Goal: Task Accomplishment & Management: Use online tool/utility

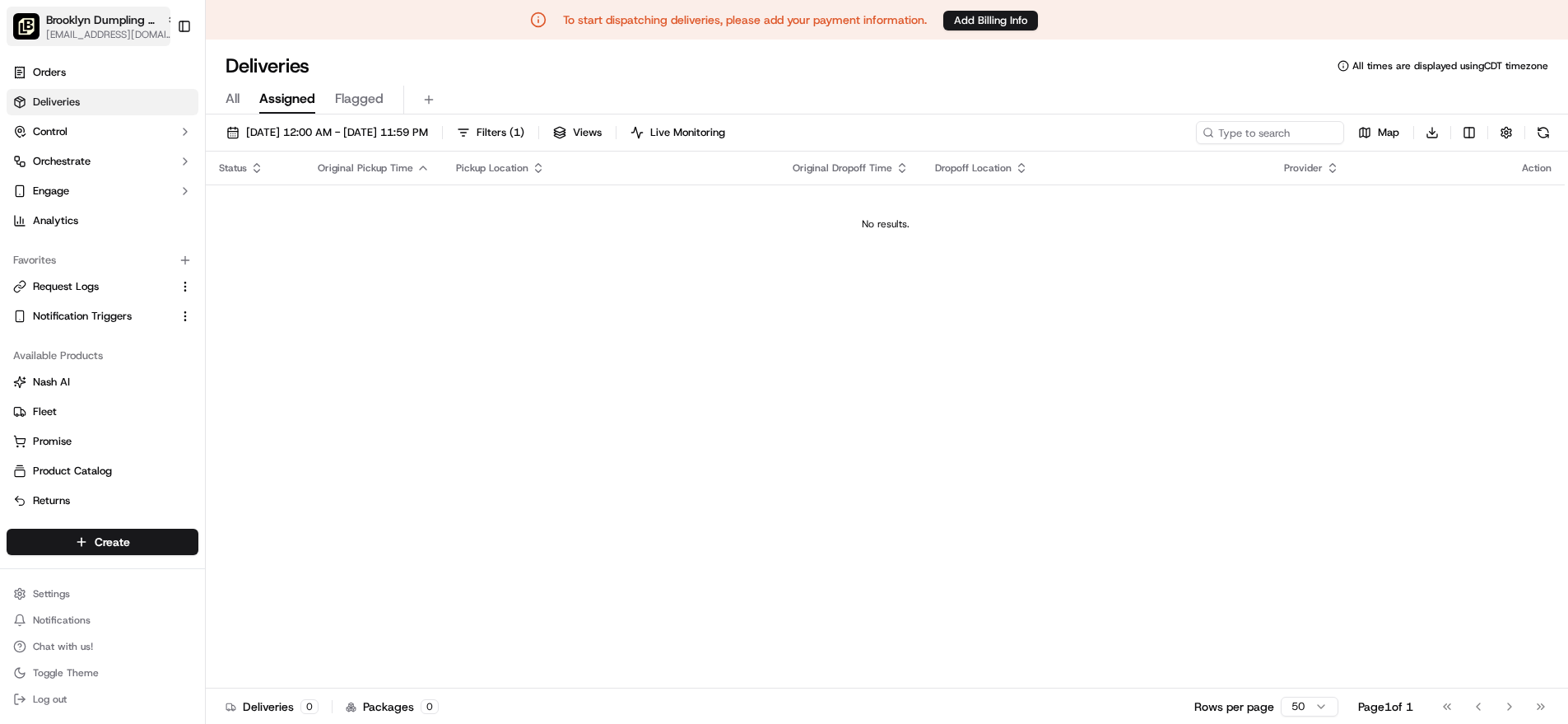
click at [77, 25] on span "Brooklyn Dumpling - [GEOGRAPHIC_DATA]" at bounding box center [103, 19] width 114 height 16
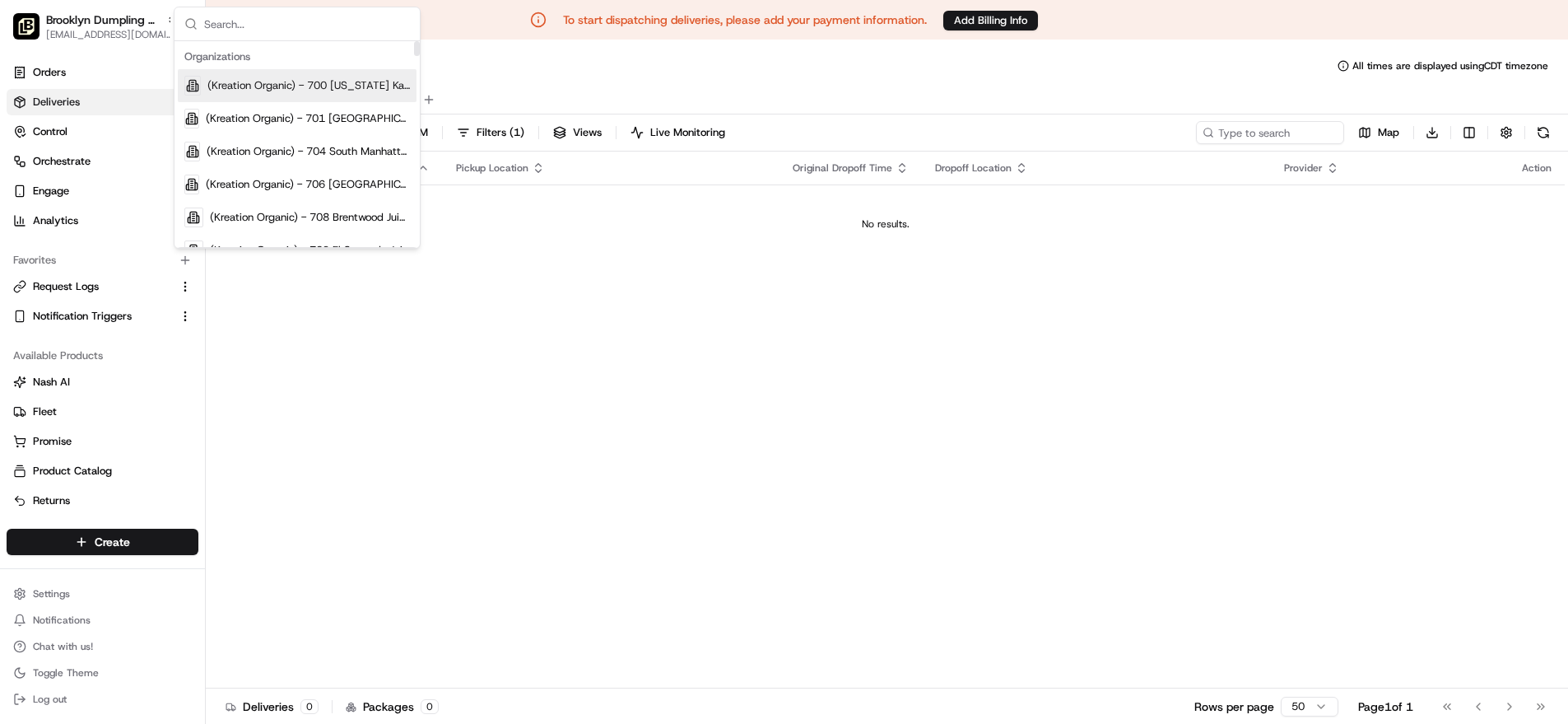
click at [256, 21] on input "text" at bounding box center [306, 24] width 206 height 33
type input "[PERSON_NAME]"
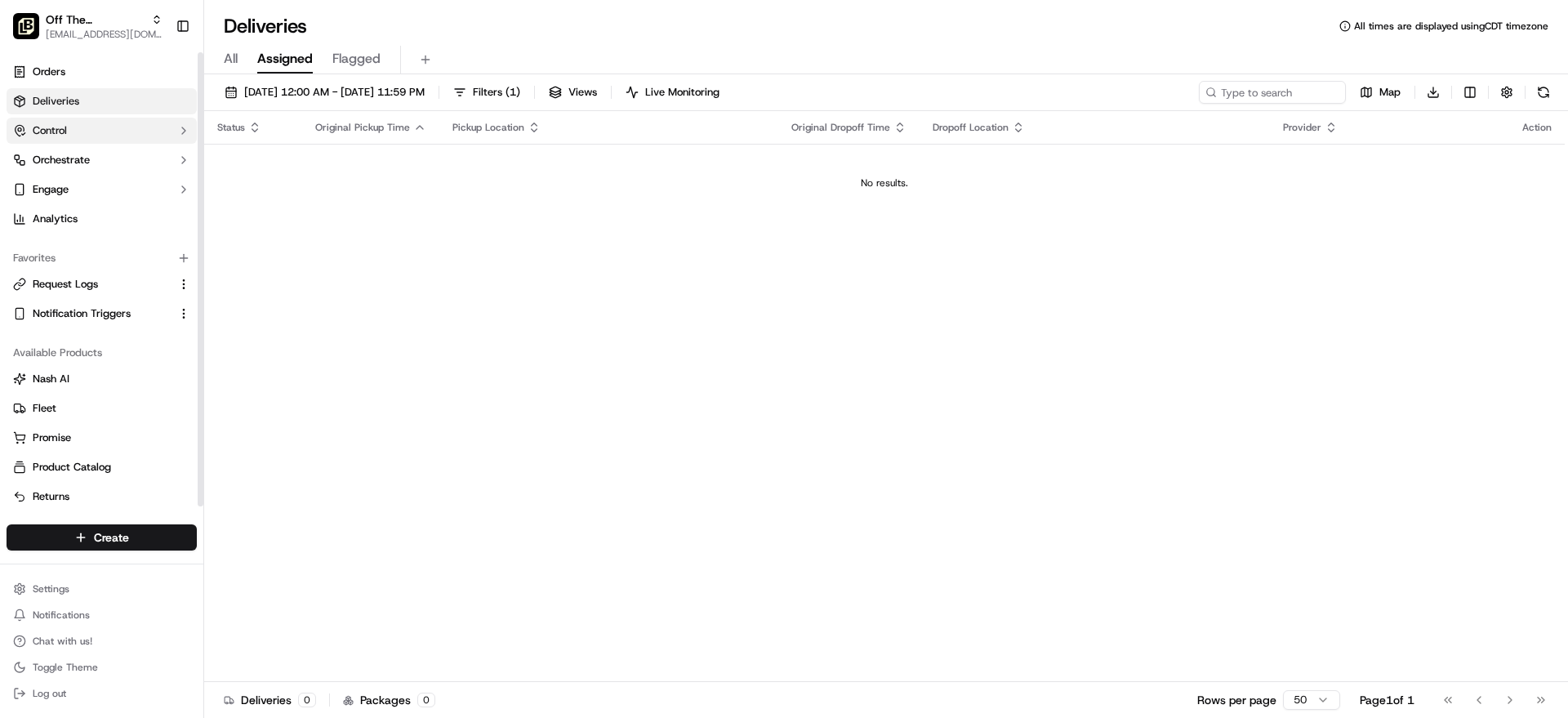
click at [181, 129] on icon "button" at bounding box center [184, 130] width 13 height 13
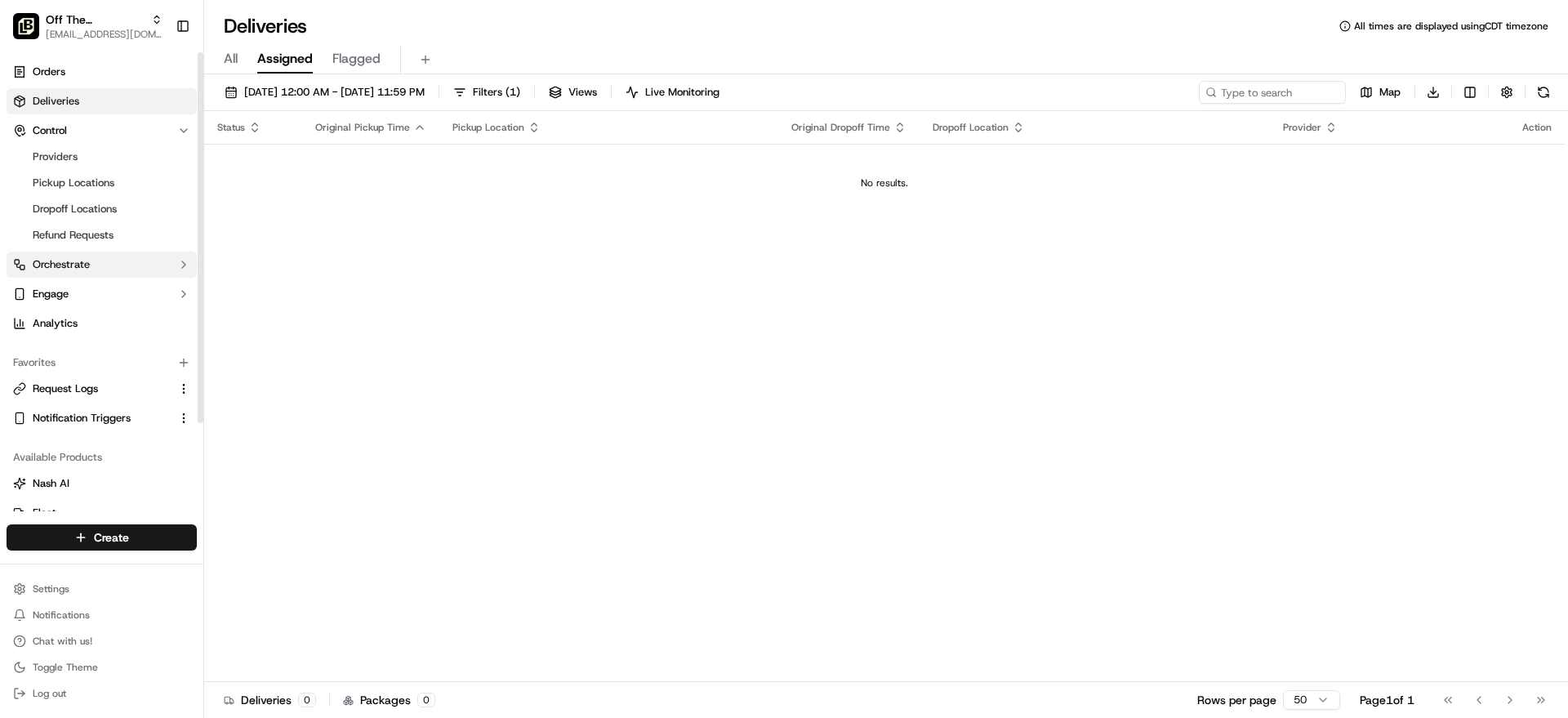
click at [173, 275] on button "Orchestrate" at bounding box center [102, 265] width 190 height 26
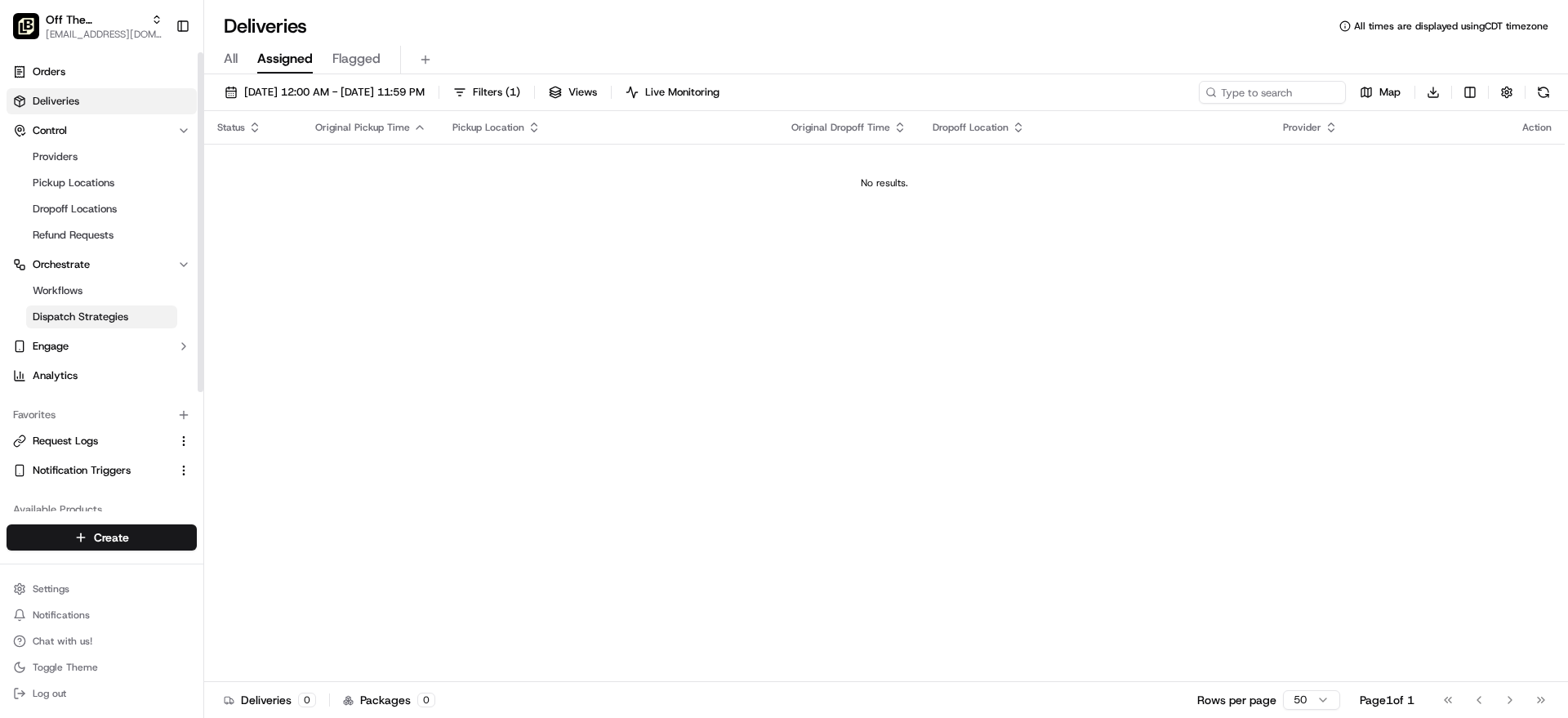
click at [73, 313] on span "Dispatch Strategies" at bounding box center [80, 317] width 96 height 15
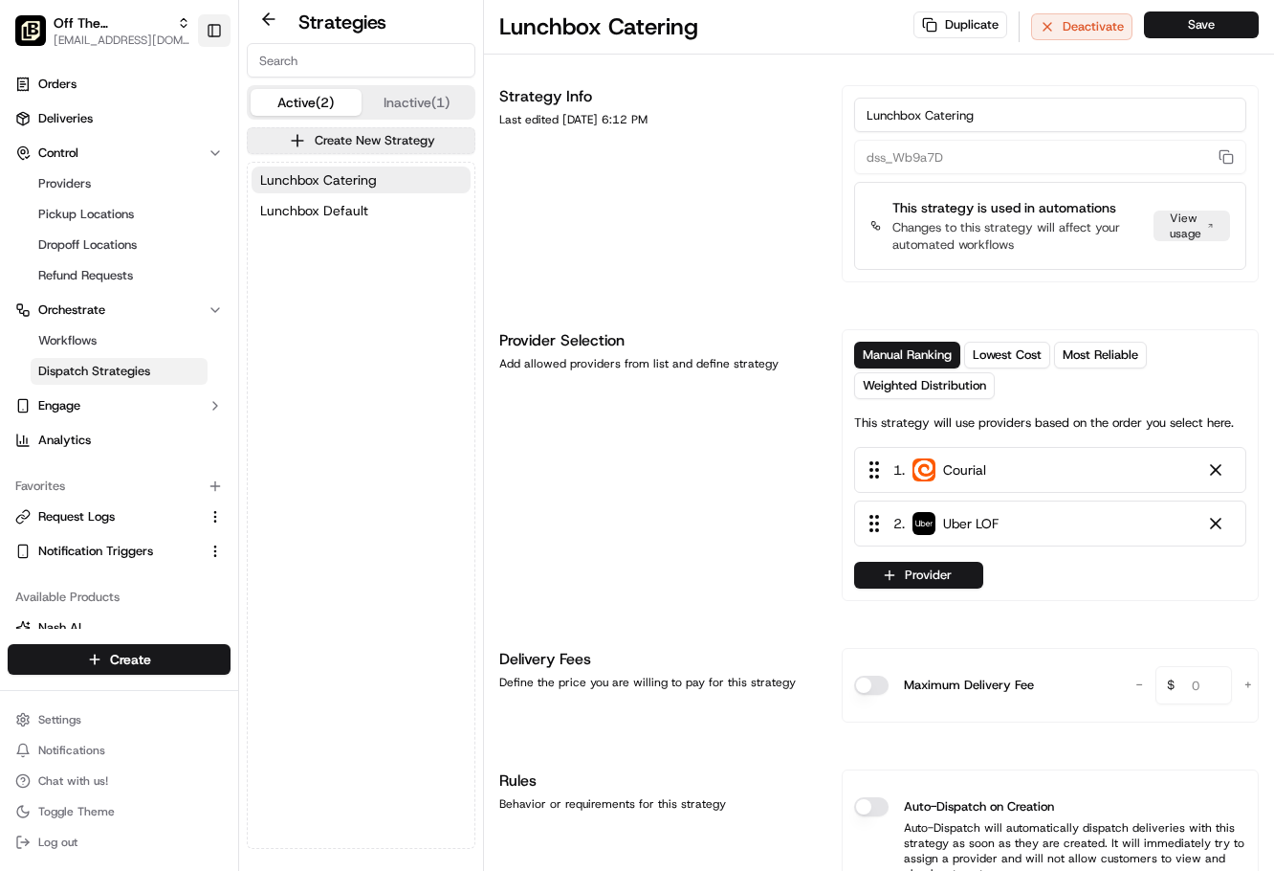
click at [212, 20] on button "Toggle Sidebar" at bounding box center [214, 30] width 33 height 33
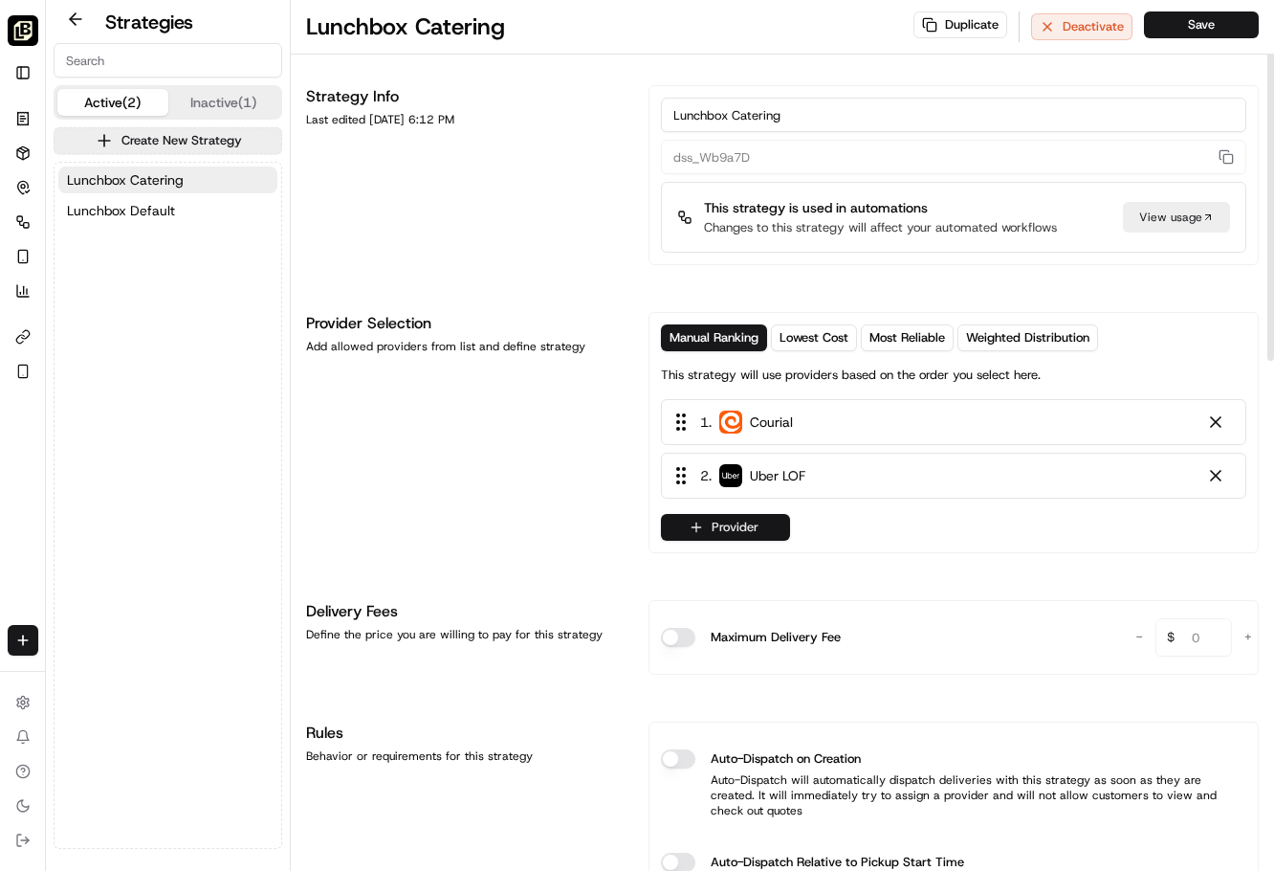
click at [762, 524] on button "Provider" at bounding box center [725, 527] width 129 height 27
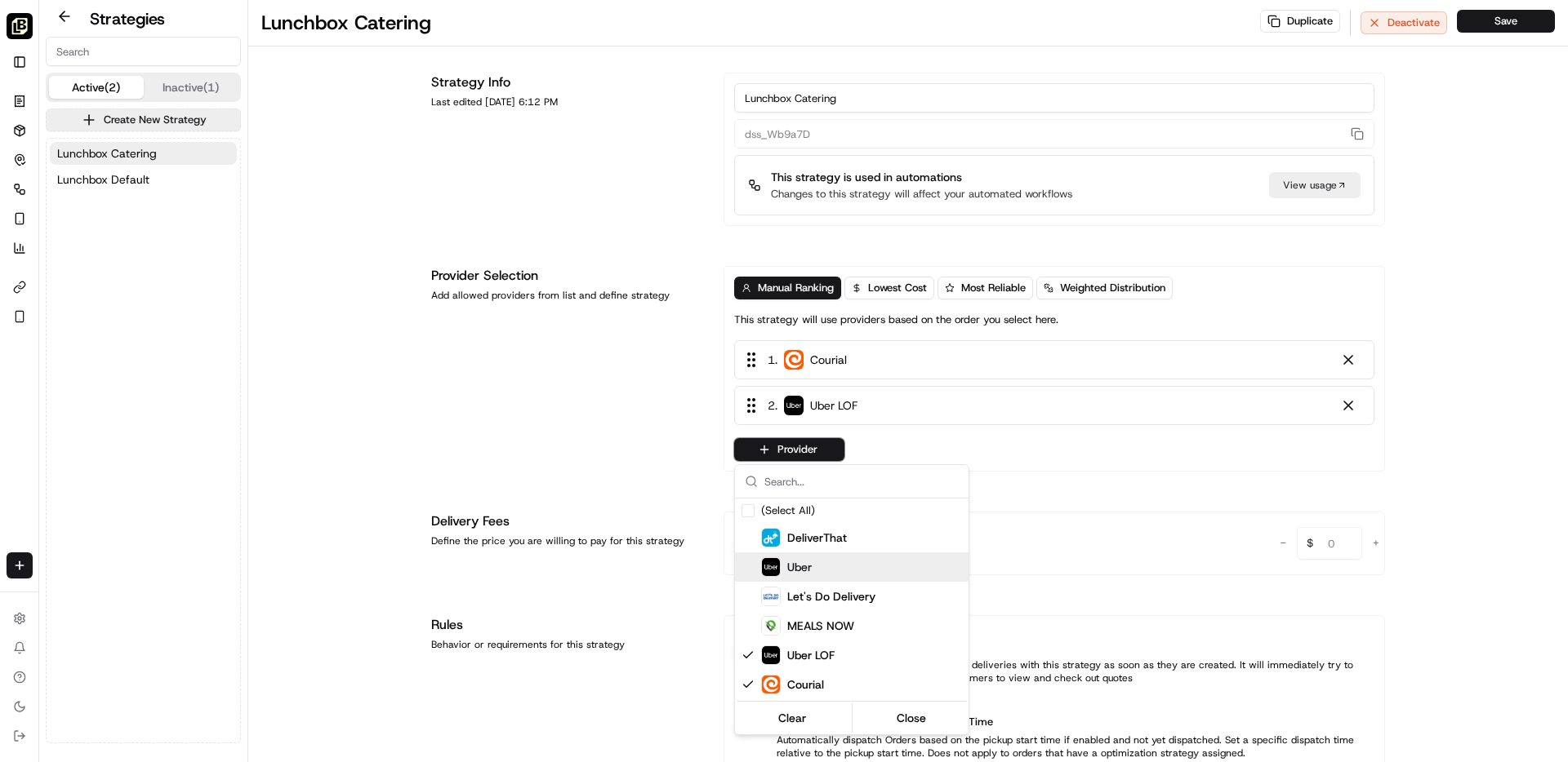
click at [360, 236] on html "Off The [PERSON_NAME] [EMAIL_ADDRESS][DOMAIN_NAME] Toggle Sidebar Orders Delive…" at bounding box center [784, 381] width 1568 height 762
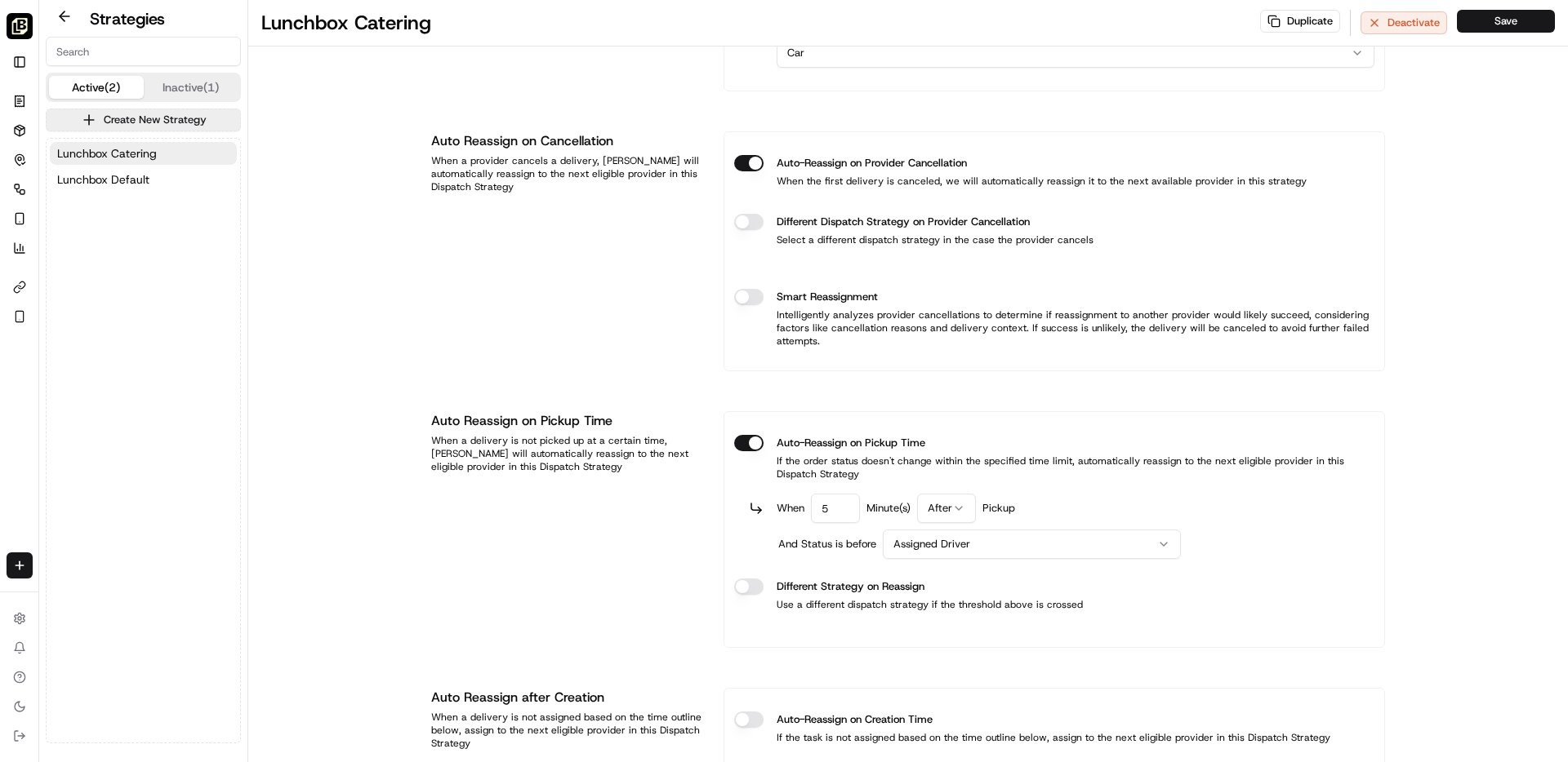
scroll to position [980, 0]
